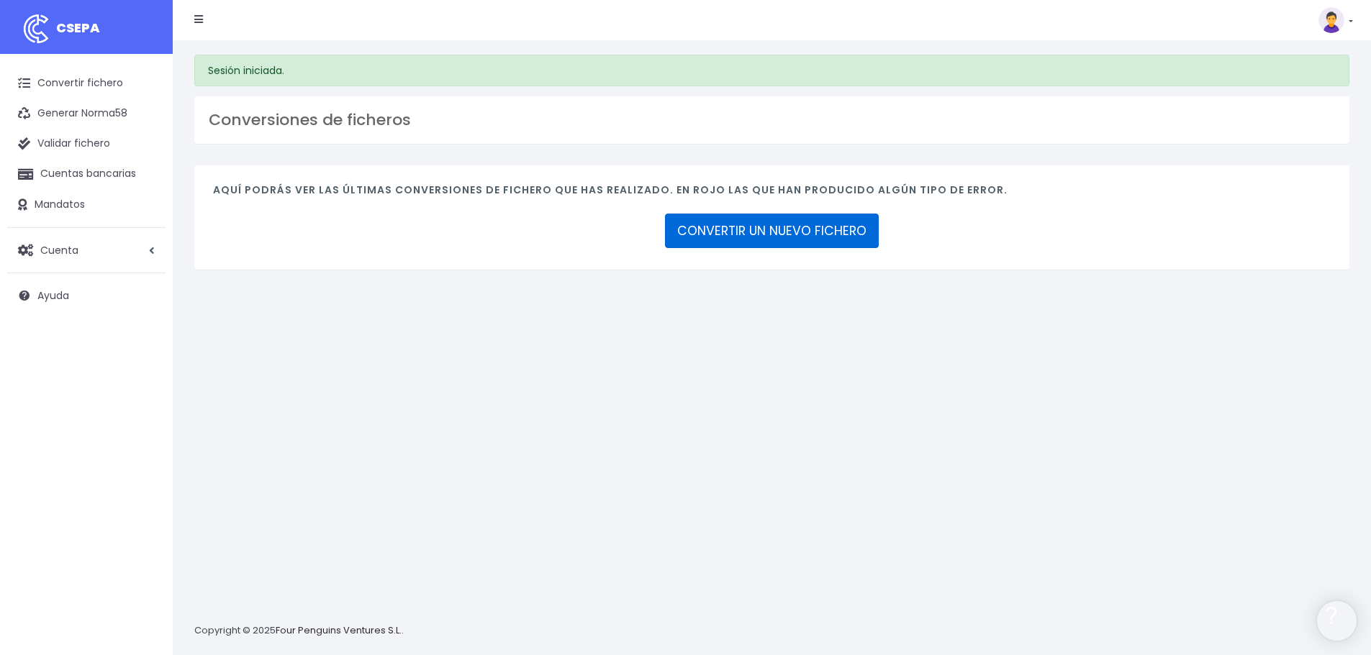
click at [746, 236] on link "CONVERTIR UN NUEVO FICHERO" at bounding box center [772, 231] width 214 height 35
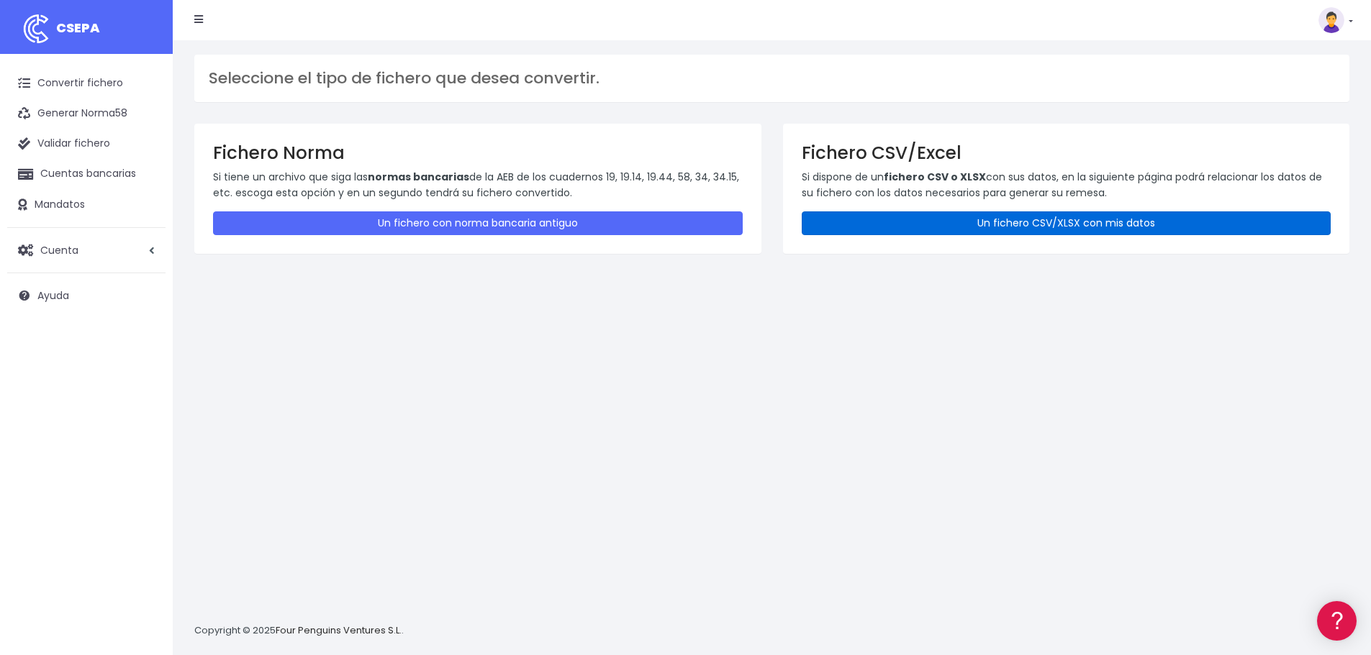
click at [927, 219] on link "Un fichero CSV/XLSX con mis datos" at bounding box center [1066, 224] width 530 height 24
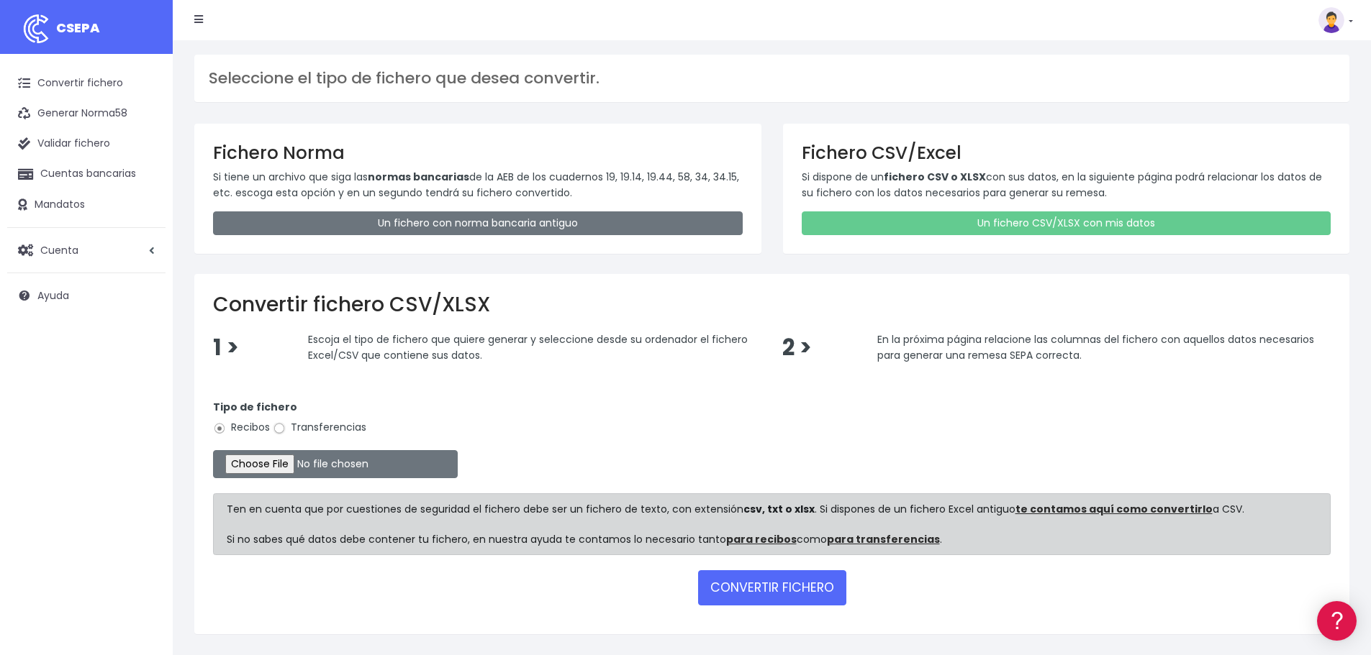
click at [276, 430] on input "Transferencias" at bounding box center [279, 428] width 13 height 13
radio input "true"
click at [298, 468] on input "file" at bounding box center [335, 464] width 245 height 28
type input "C:\fakepath\csv_to_sepa_2025-09-10_11-59-12.csv"
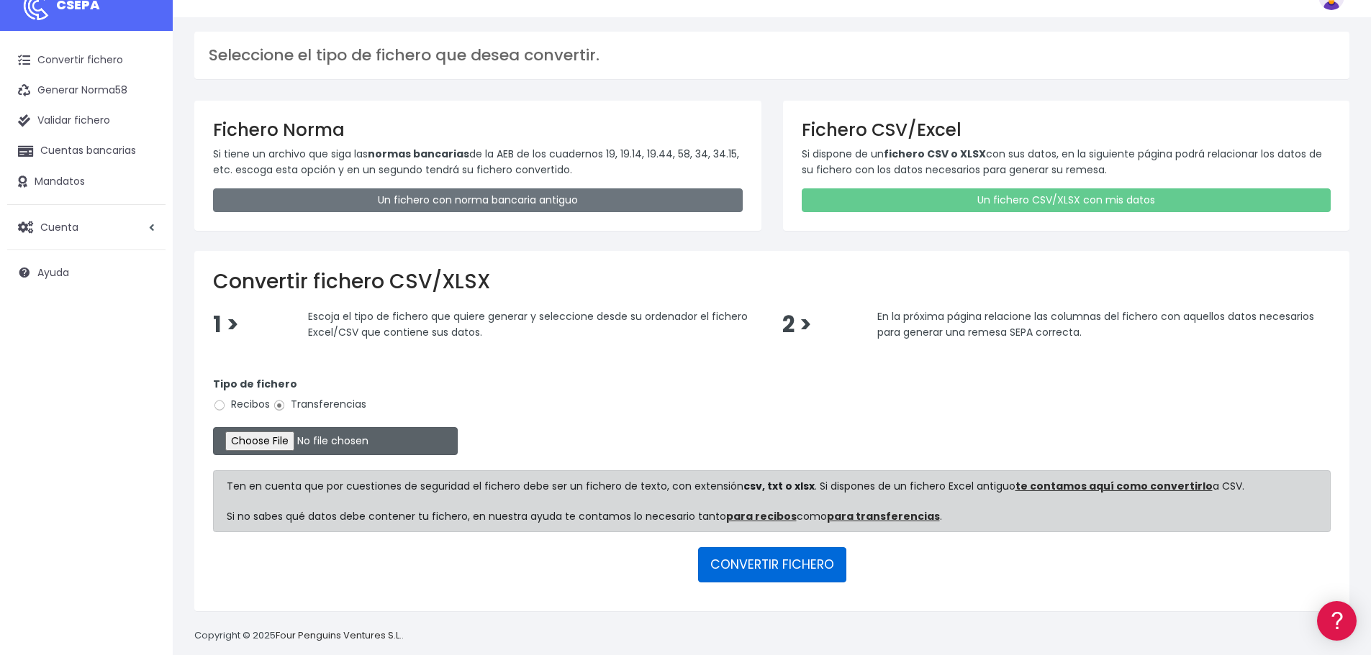
scroll to position [42, 0]
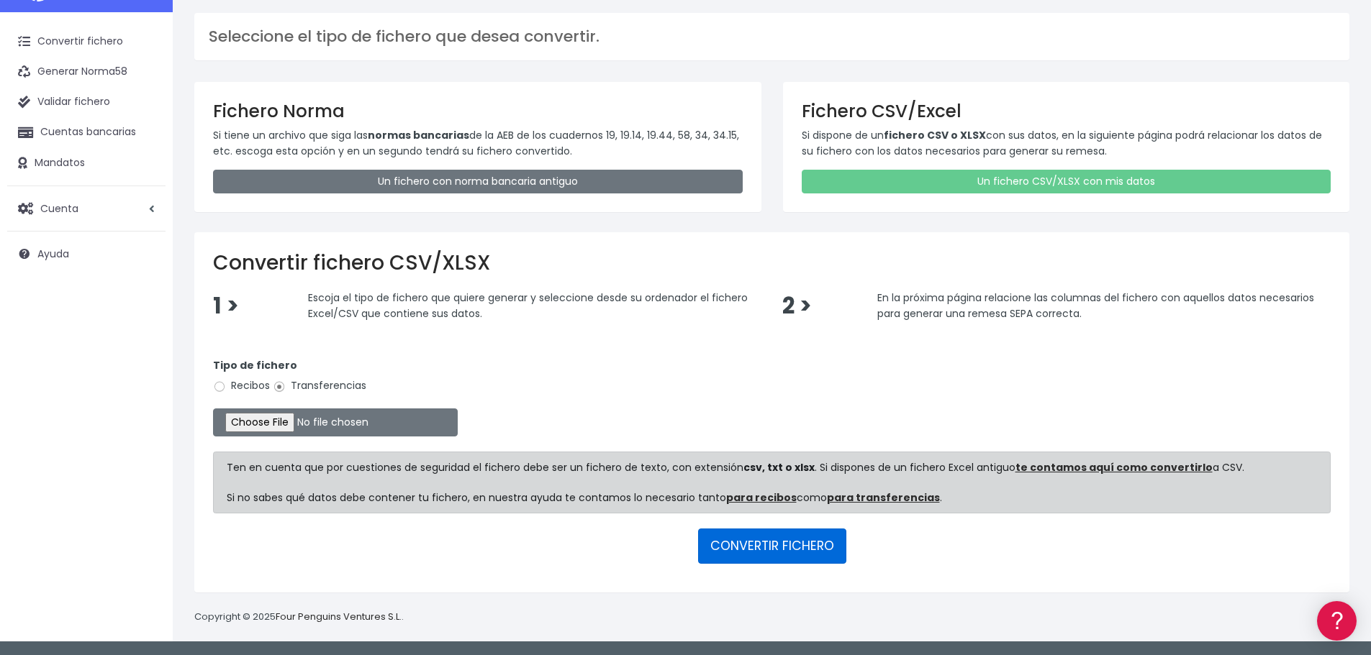
click at [791, 530] on button "CONVERTIR FICHERO" at bounding box center [772, 546] width 148 height 35
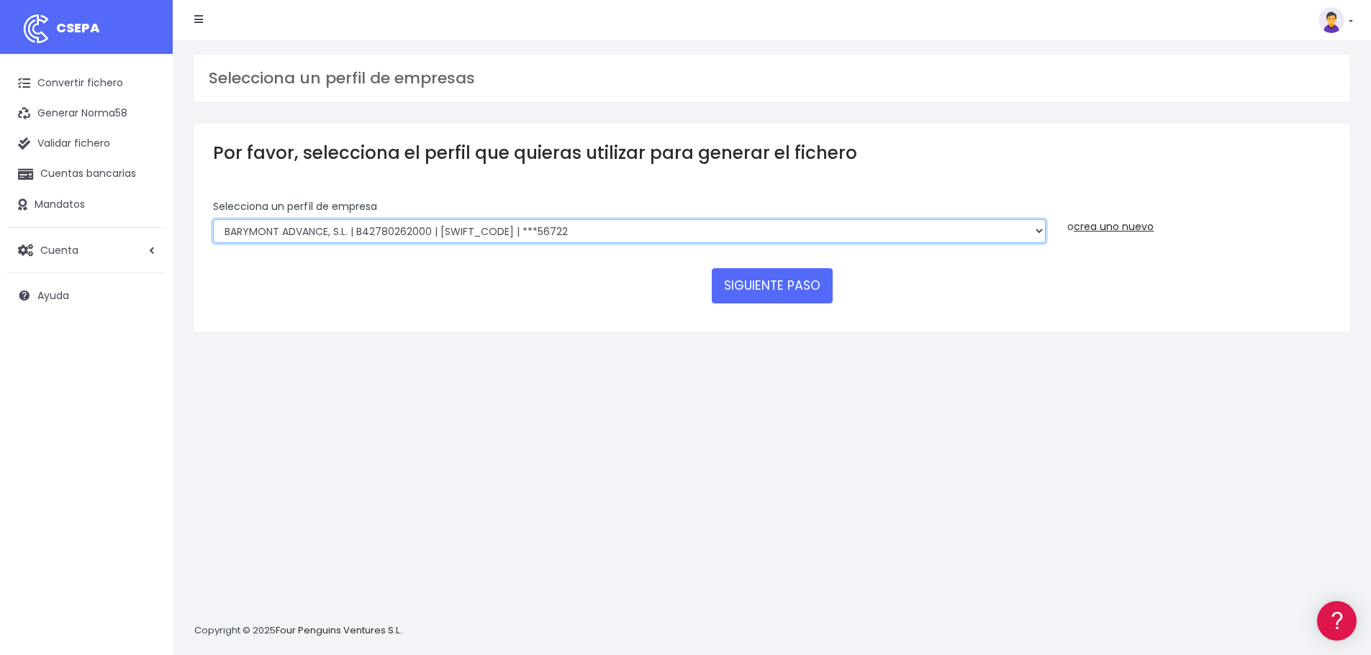
click at [586, 229] on select "BARYMONT GO CORREDURIA DE SEGUROS, S.L. | B39829643000 | [SWIFT_CODE] | ***1487…" at bounding box center [629, 231] width 832 height 24
click at [213, 219] on select "BARYMONT GO CORREDURIA DE SEGUROS, S.L. | B39829643000 | [SWIFT_CODE] | ***1487…" at bounding box center [629, 231] width 832 height 24
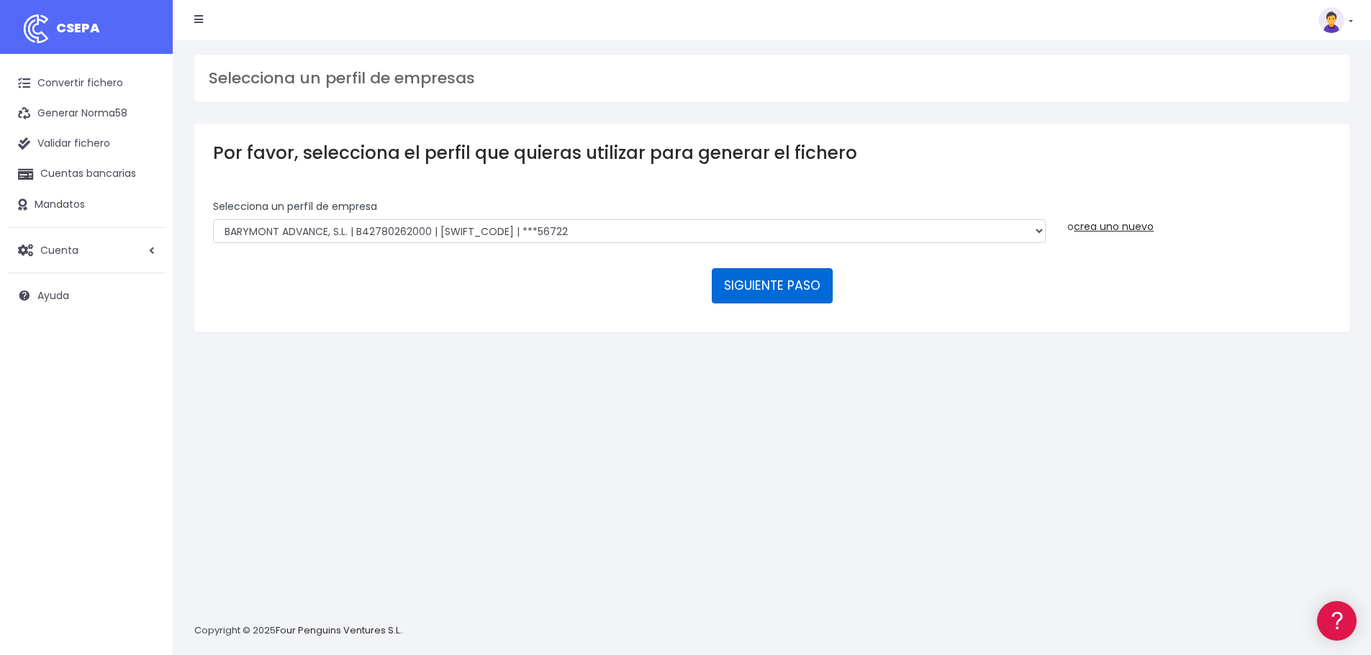
click at [751, 299] on button "SIGUIENTE PASO" at bounding box center [772, 285] width 121 height 35
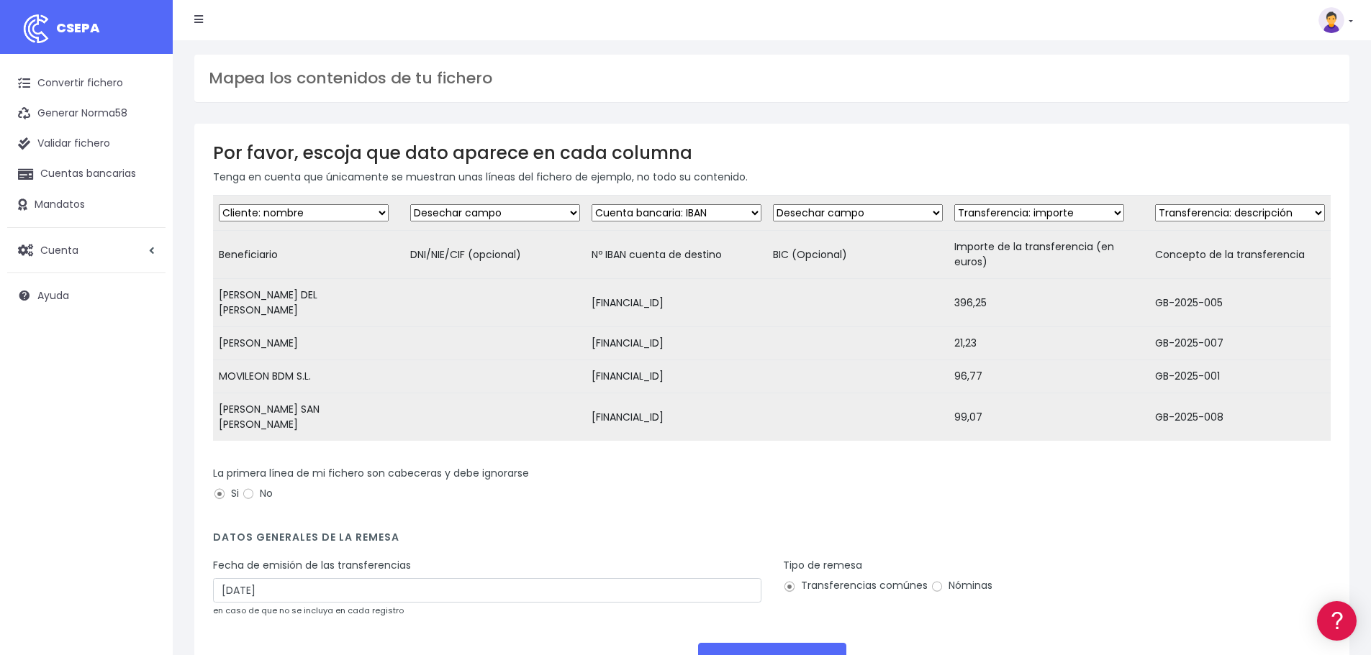
scroll to position [109, 0]
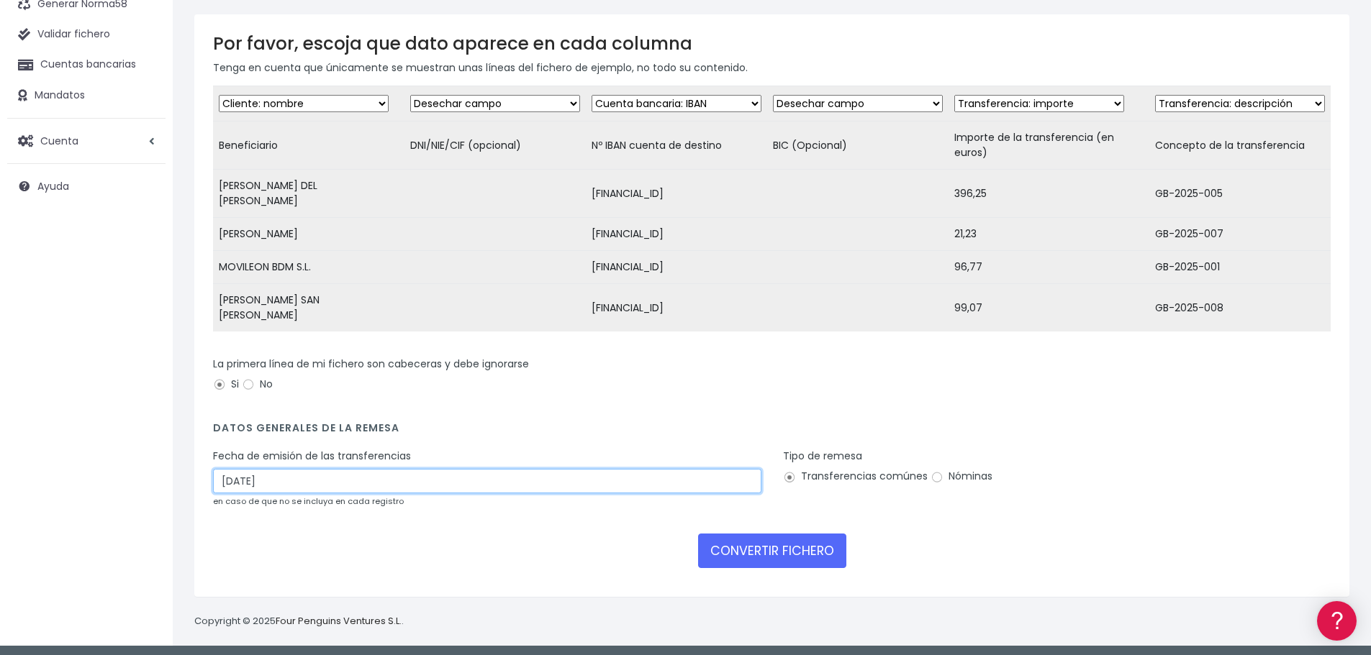
click at [381, 480] on input "12/09/2025" at bounding box center [487, 481] width 548 height 24
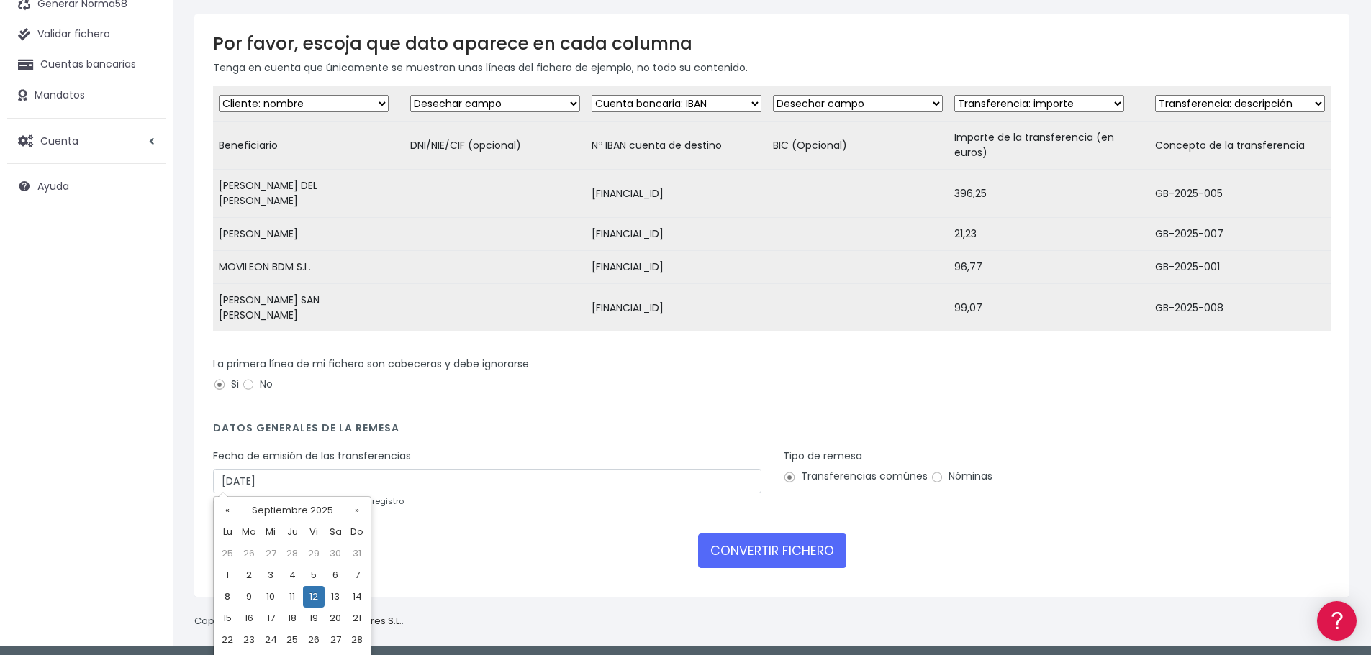
click at [270, 594] on td "10" at bounding box center [271, 597] width 22 height 22
type input "10/09/2025"
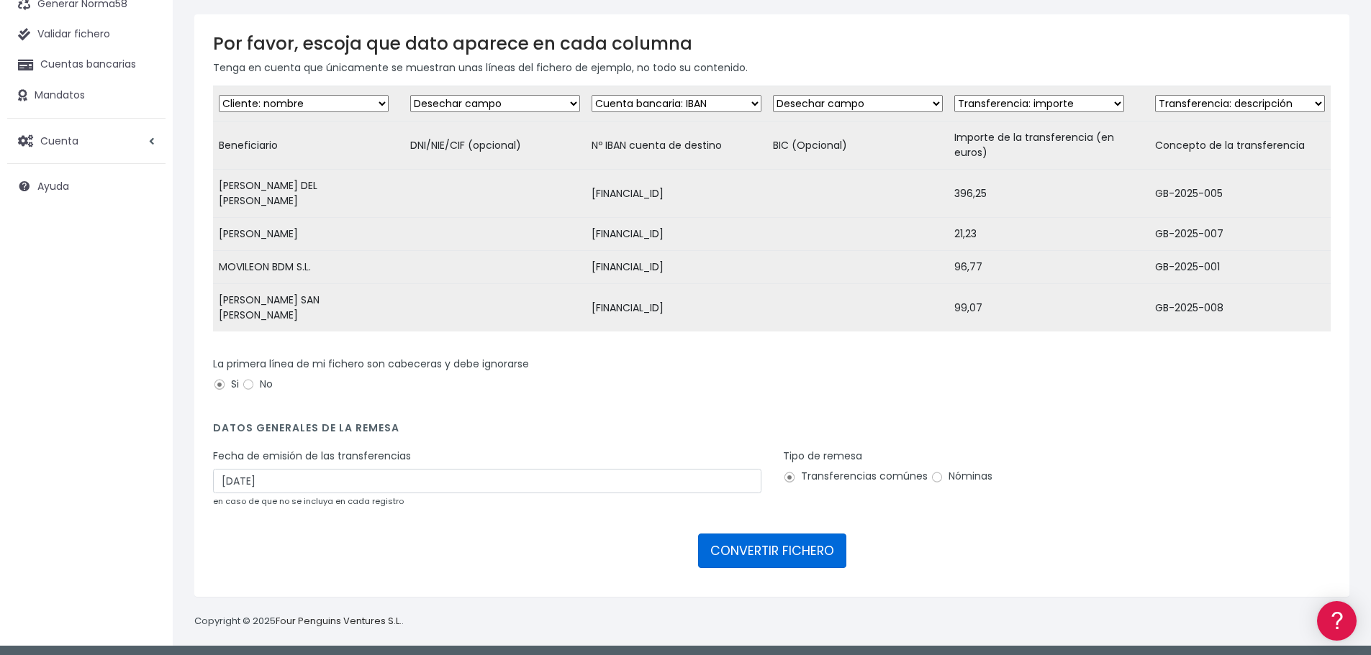
click at [763, 553] on button "CONVERTIR FICHERO" at bounding box center [772, 551] width 148 height 35
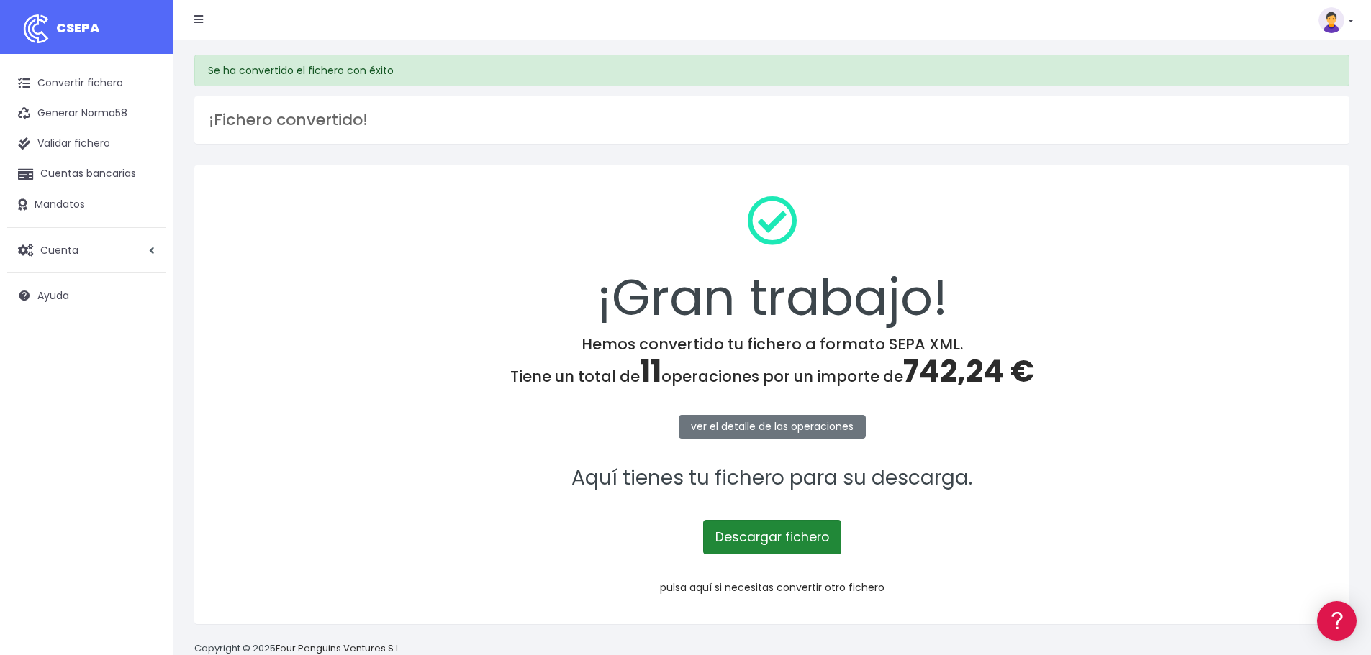
click at [770, 542] on link "Descargar fichero" at bounding box center [772, 537] width 138 height 35
